Goal: Task Accomplishment & Management: Manage account settings

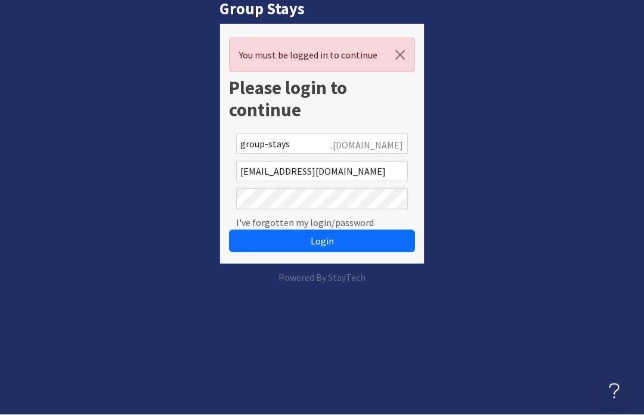
click at [333, 243] on span "Login" at bounding box center [322, 242] width 23 height 12
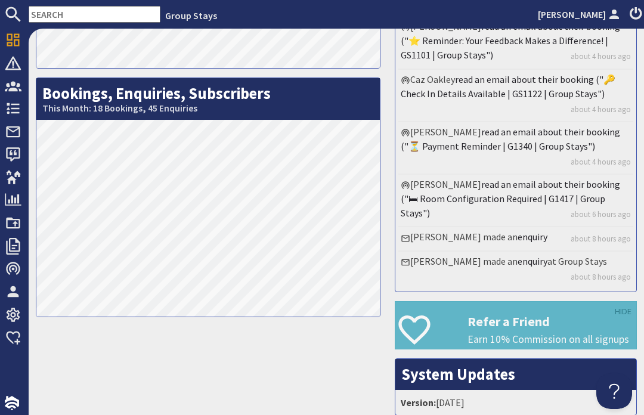
scroll to position [242, 0]
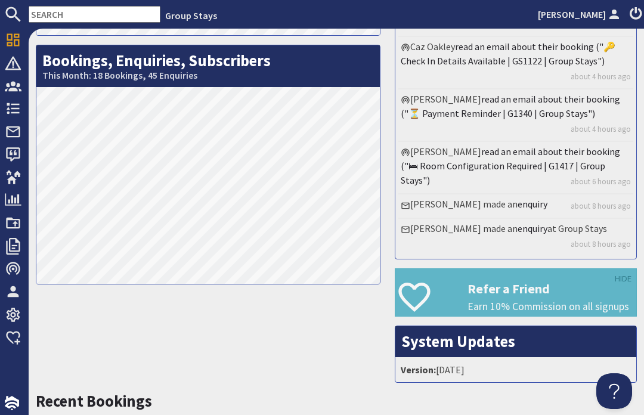
click at [22, 102] on span "Bookings" at bounding box center [47, 108] width 53 height 19
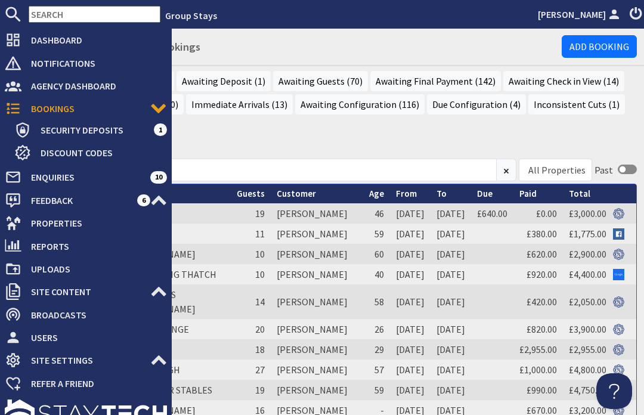
click at [471, 53] on h1 "Bookings - Recent Bookings" at bounding box center [299, 44] width 526 height 22
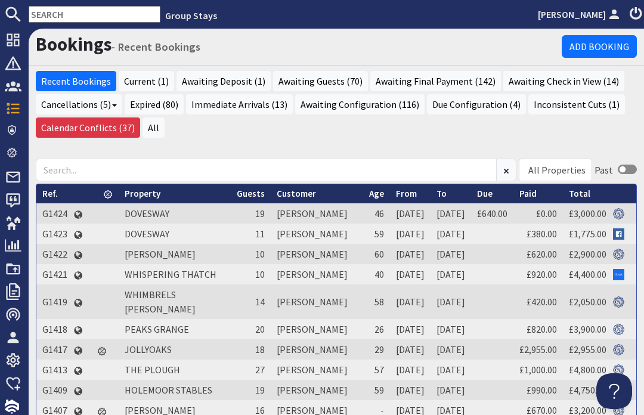
click at [155, 220] on link "DOVESWAY" at bounding box center [147, 214] width 45 height 12
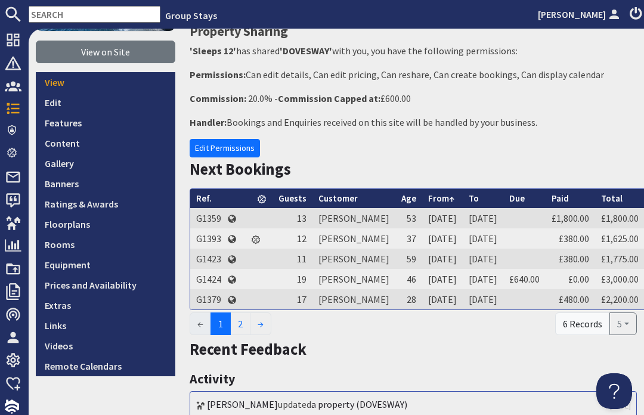
scroll to position [181, 0]
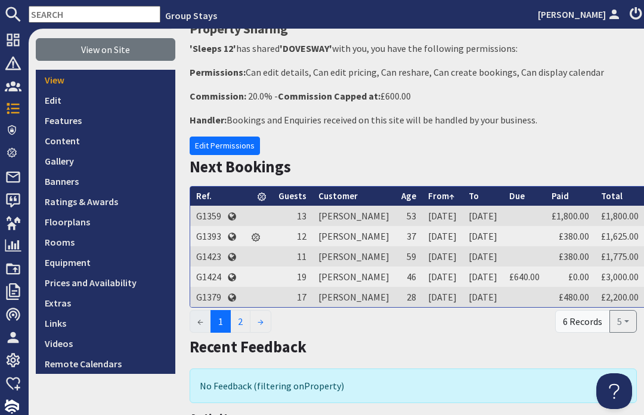
click at [135, 284] on link "Prices and Availability" at bounding box center [106, 283] width 140 height 20
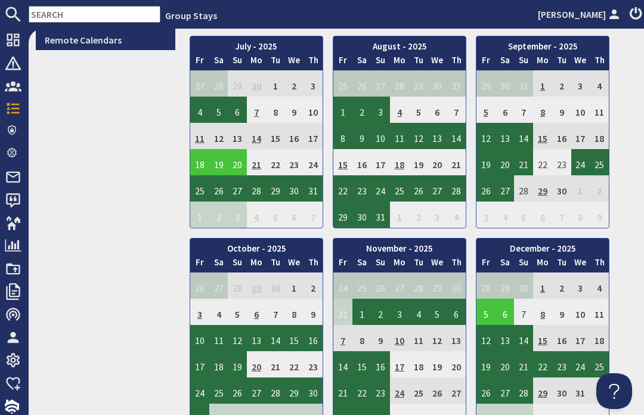
scroll to position [506, 0]
